Goal: Information Seeking & Learning: Learn about a topic

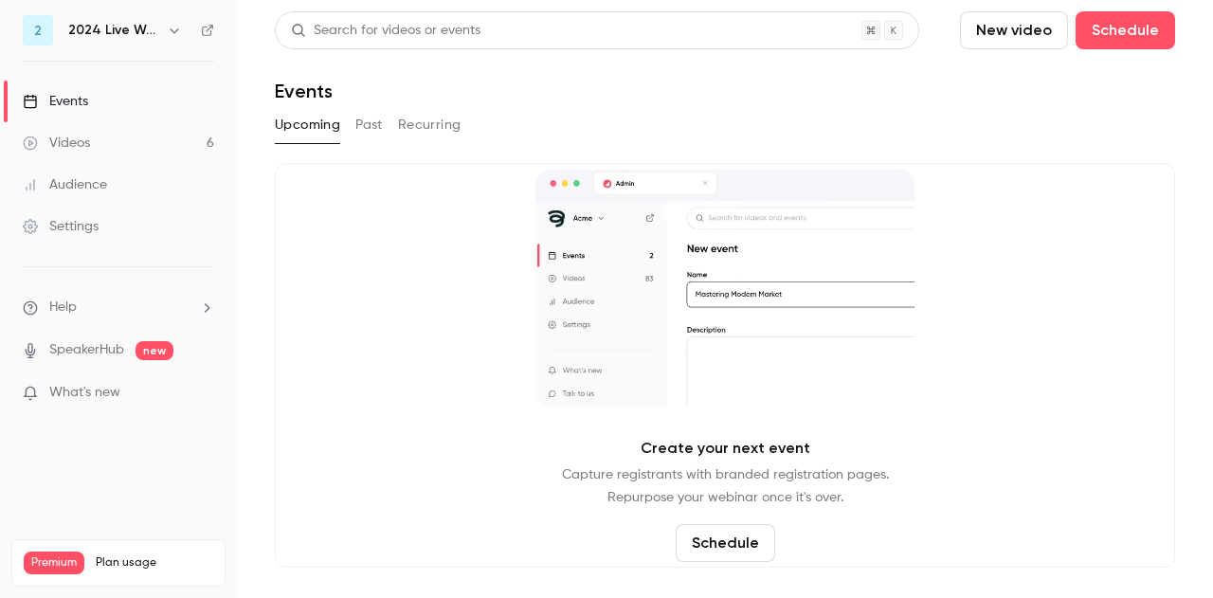
click at [173, 27] on icon "button" at bounding box center [174, 30] width 15 height 15
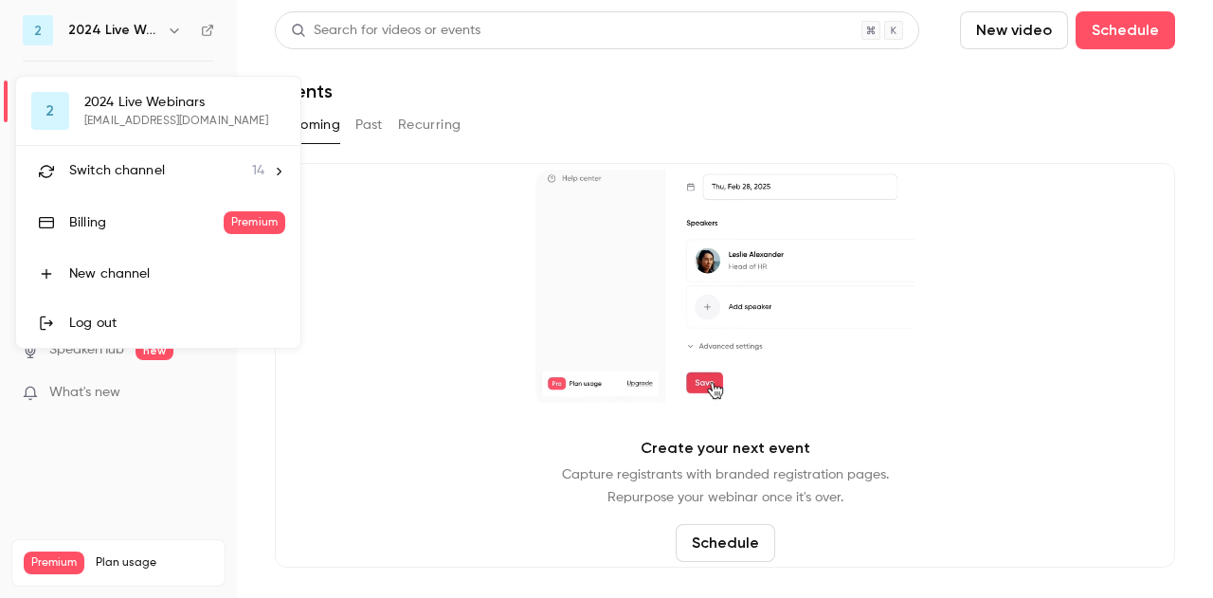
click at [193, 171] on div "Switch channel 14" at bounding box center [166, 171] width 195 height 20
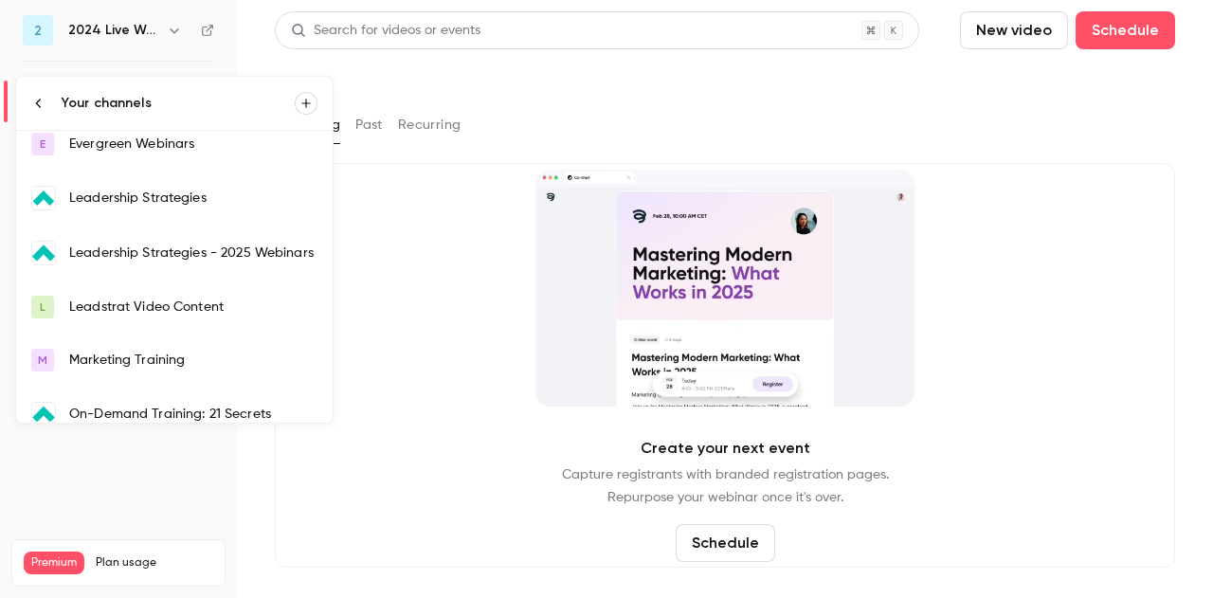
scroll to position [277, 0]
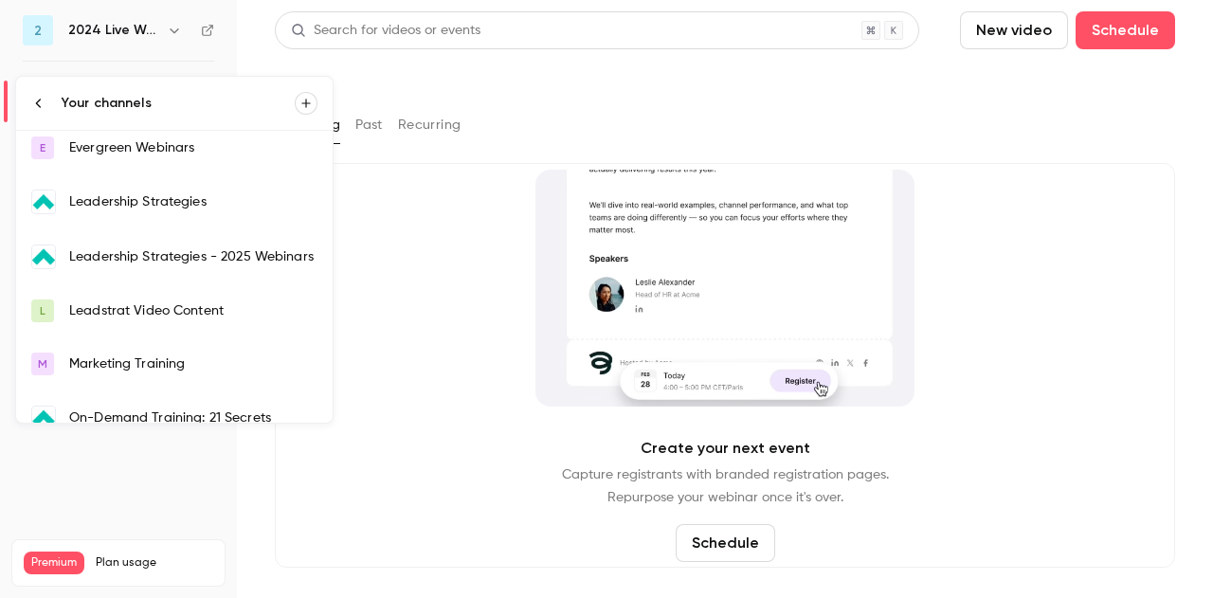
click at [256, 237] on link "Leadership Strategies - 2025 Webinars" at bounding box center [174, 256] width 317 height 55
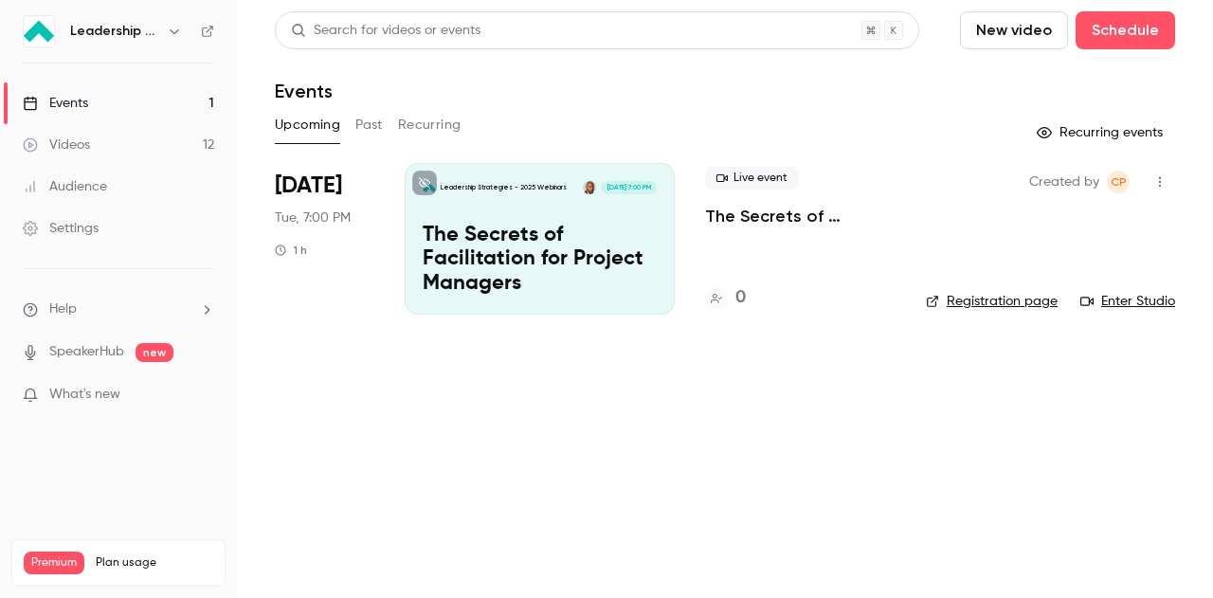
click at [375, 133] on button "Past" at bounding box center [368, 125] width 27 height 30
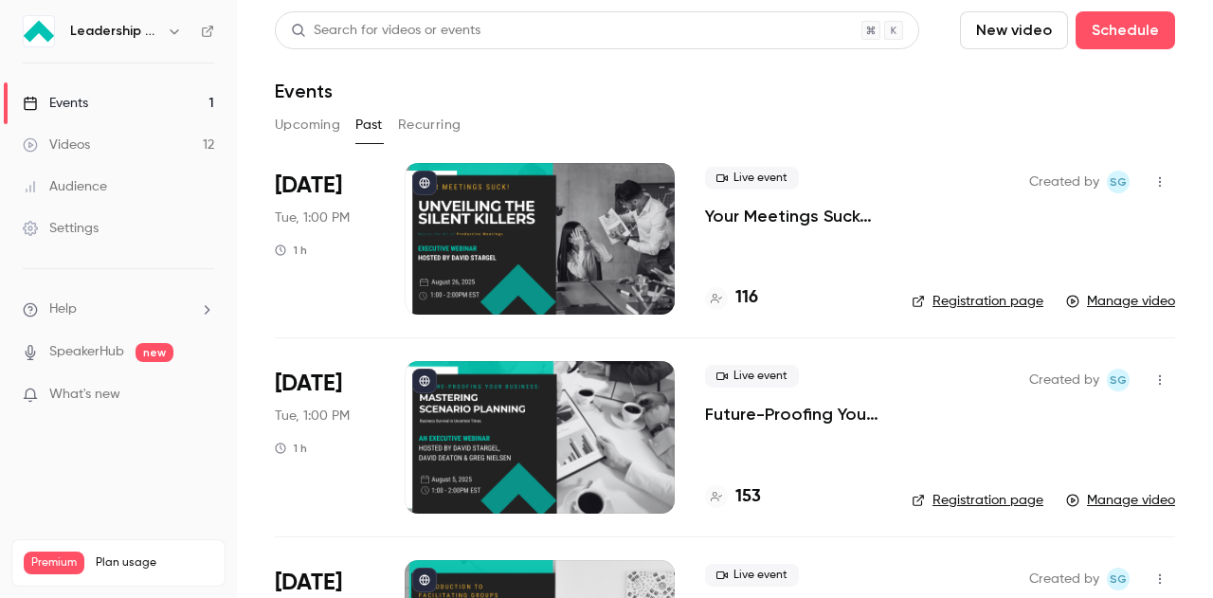
click at [605, 191] on div at bounding box center [540, 239] width 270 height 152
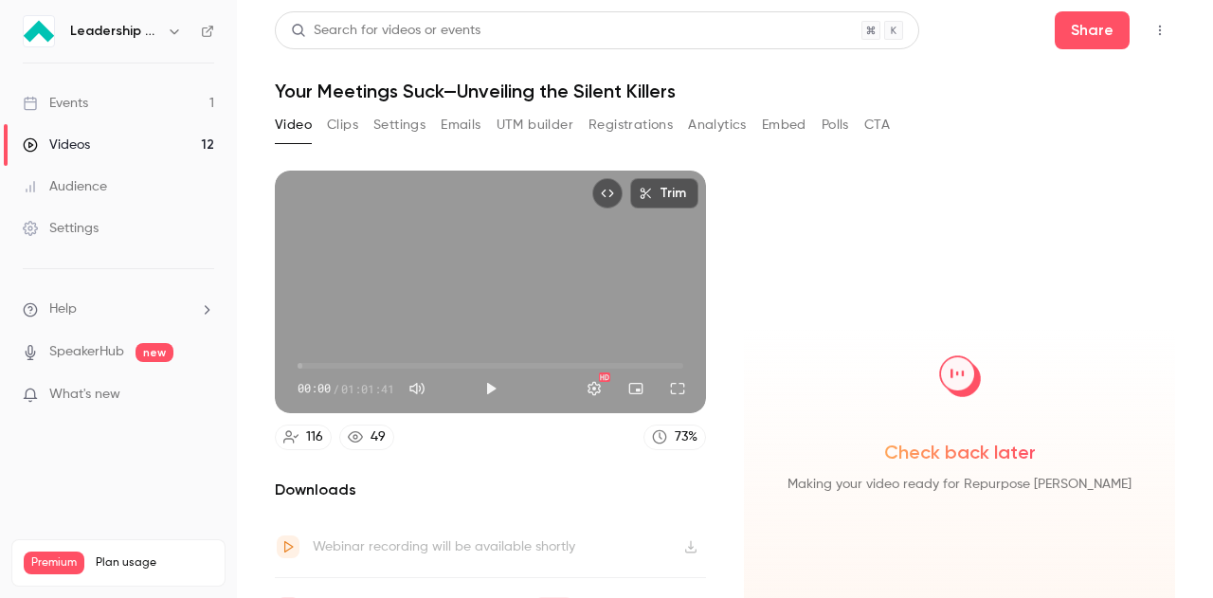
click at [731, 126] on button "Analytics" at bounding box center [717, 125] width 59 height 30
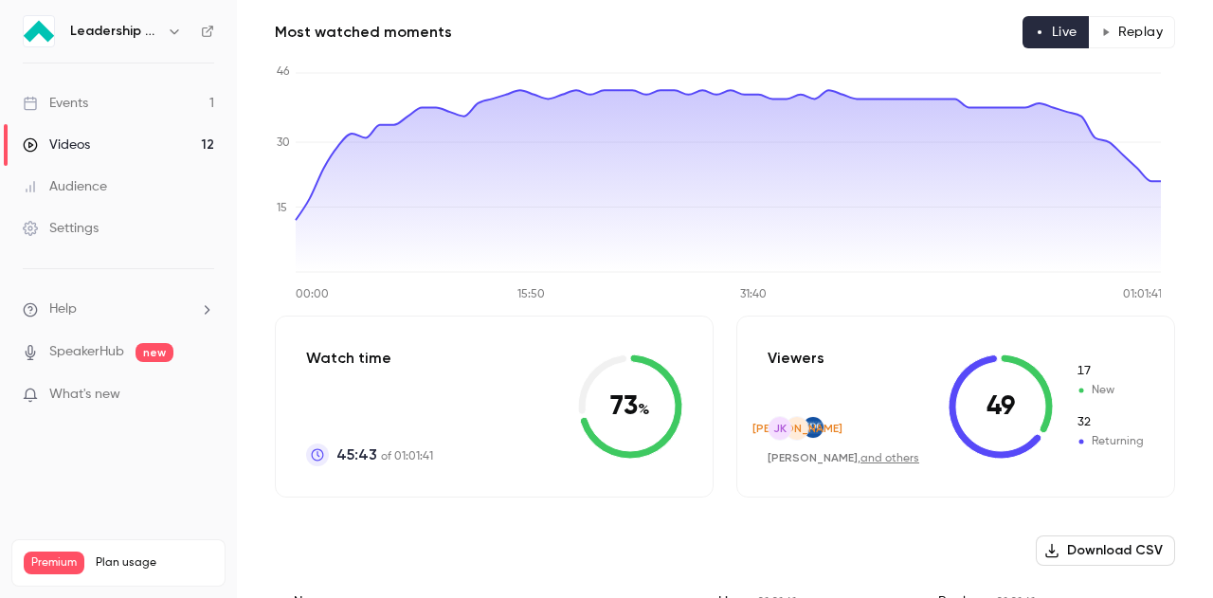
scroll to position [63, 0]
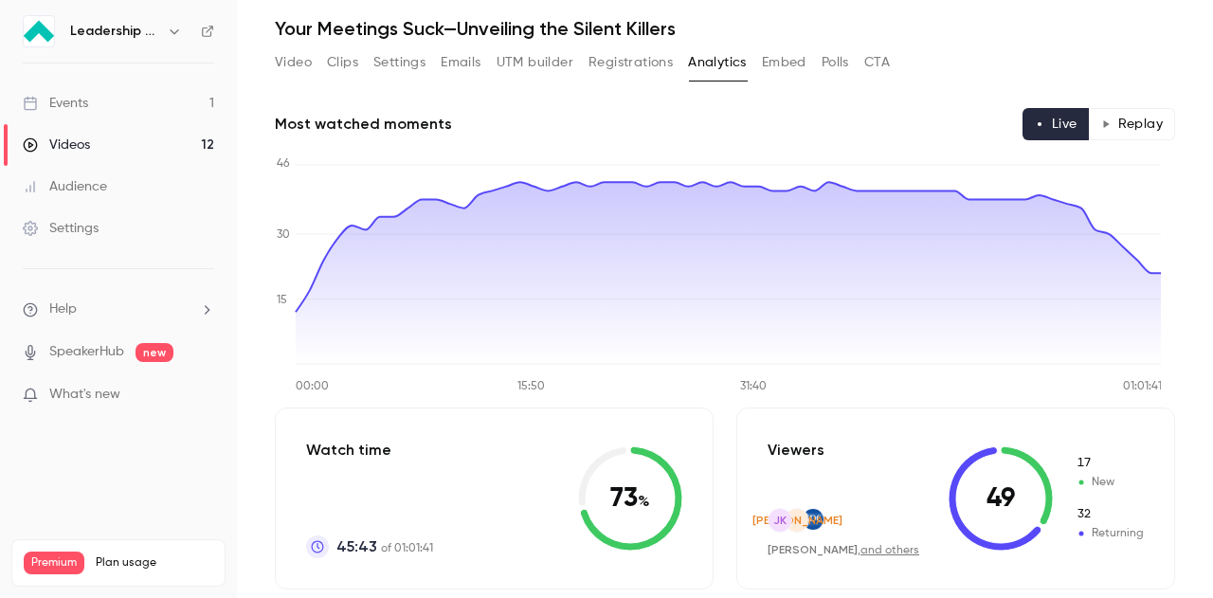
click at [840, 64] on button "Polls" at bounding box center [835, 62] width 27 height 30
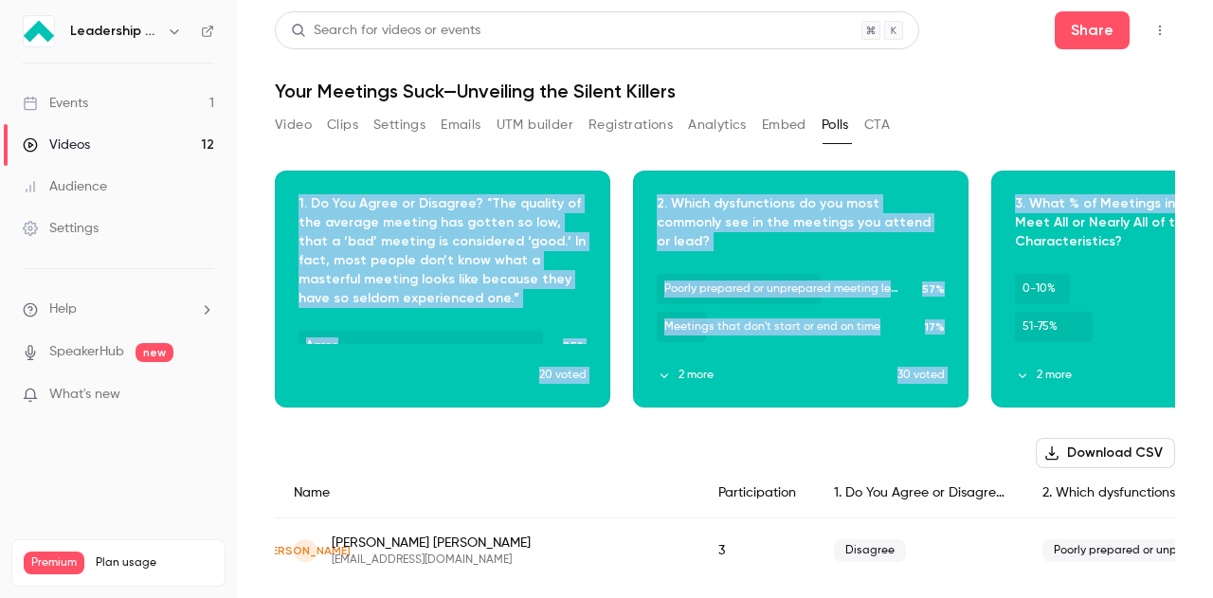
drag, startPoint x: 982, startPoint y: 145, endPoint x: 1210, endPoint y: 184, distance: 231.7
click at [1210, 184] on main "Search for videos or events Share Your Meetings Suck—Unveiling the Silent Kille…" at bounding box center [725, 299] width 976 height 598
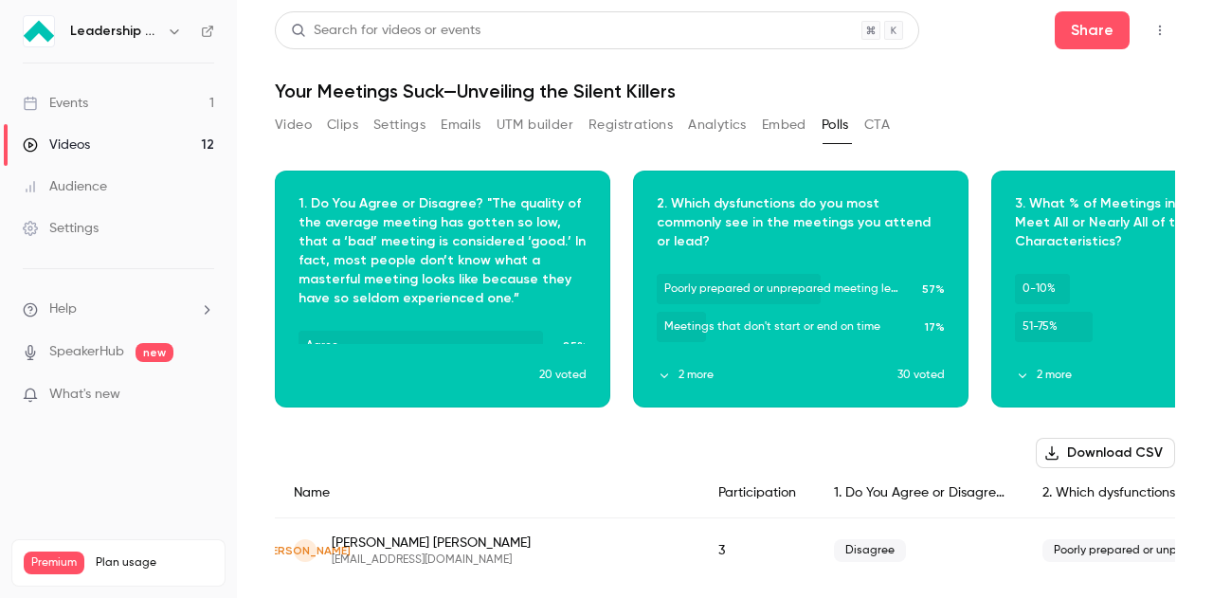
click at [1096, 135] on div "Video Clips Settings Emails UTM builder Registrations Analytics Embed Polls CTA" at bounding box center [725, 129] width 900 height 38
click at [1138, 290] on icon "button" at bounding box center [1144, 288] width 13 height 13
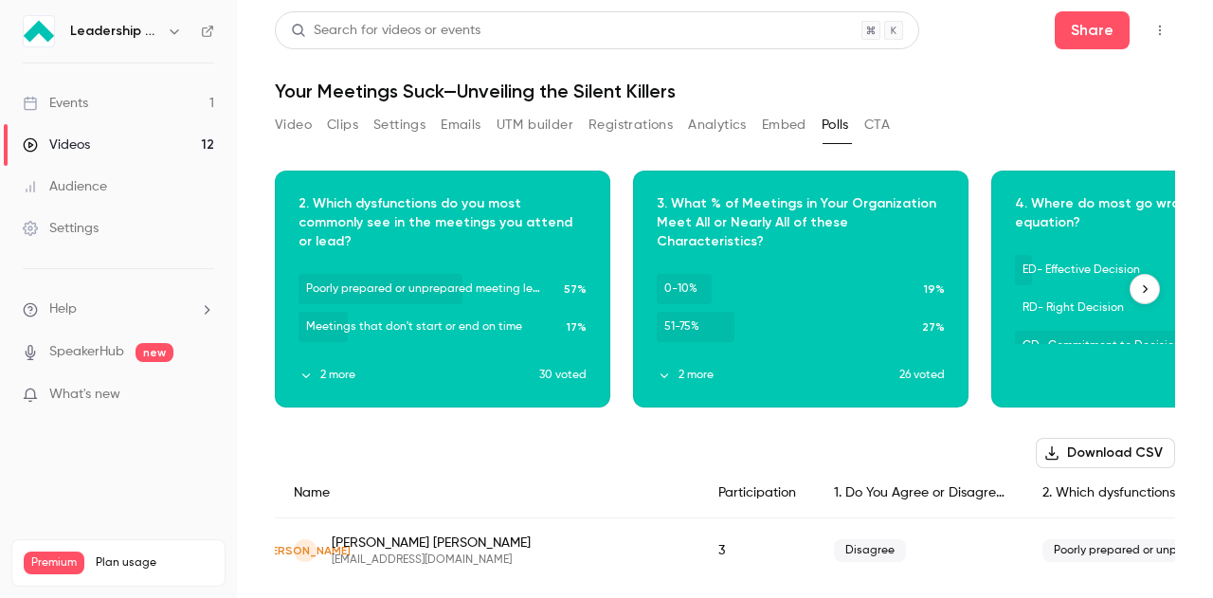
click at [1138, 290] on icon "button" at bounding box center [1144, 288] width 13 height 13
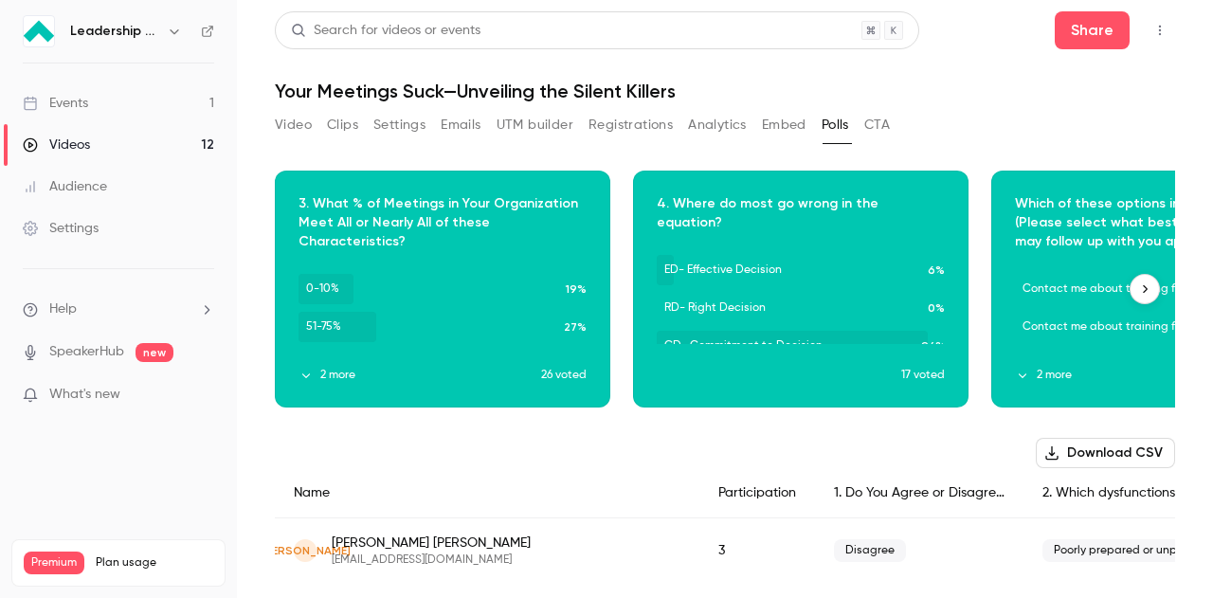
click at [1138, 290] on icon "button" at bounding box center [1144, 288] width 13 height 13
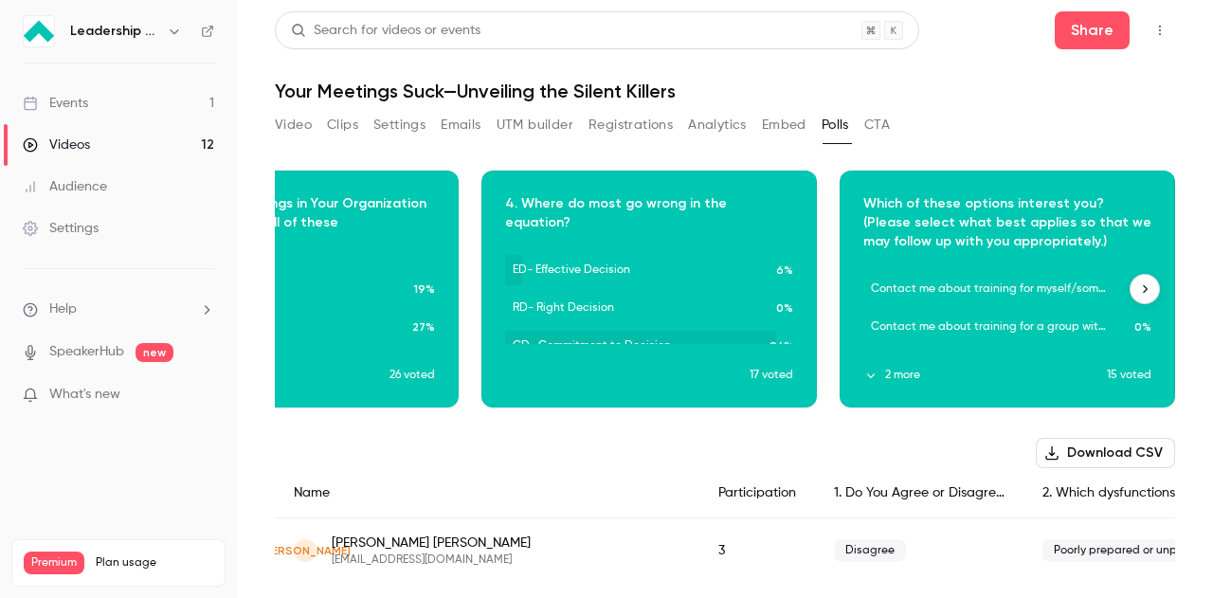
scroll to position [0, 882]
click at [870, 366] on div "Download image" at bounding box center [1008, 289] width 334 height 235
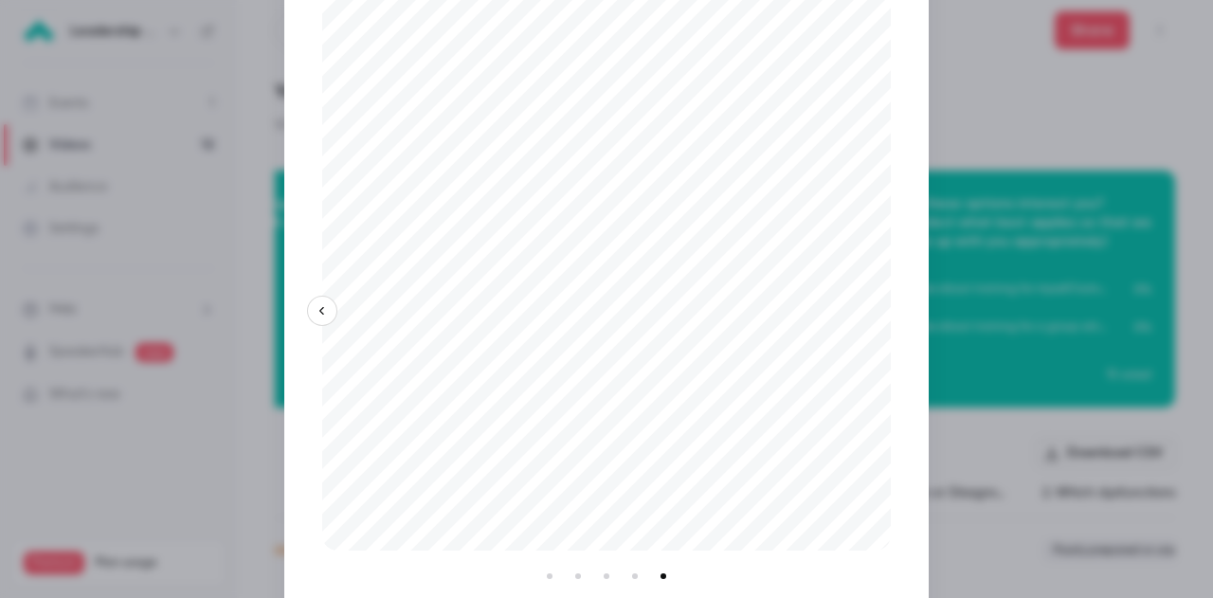
click at [1036, 327] on div at bounding box center [606, 299] width 1213 height 598
